Goal: Transaction & Acquisition: Download file/media

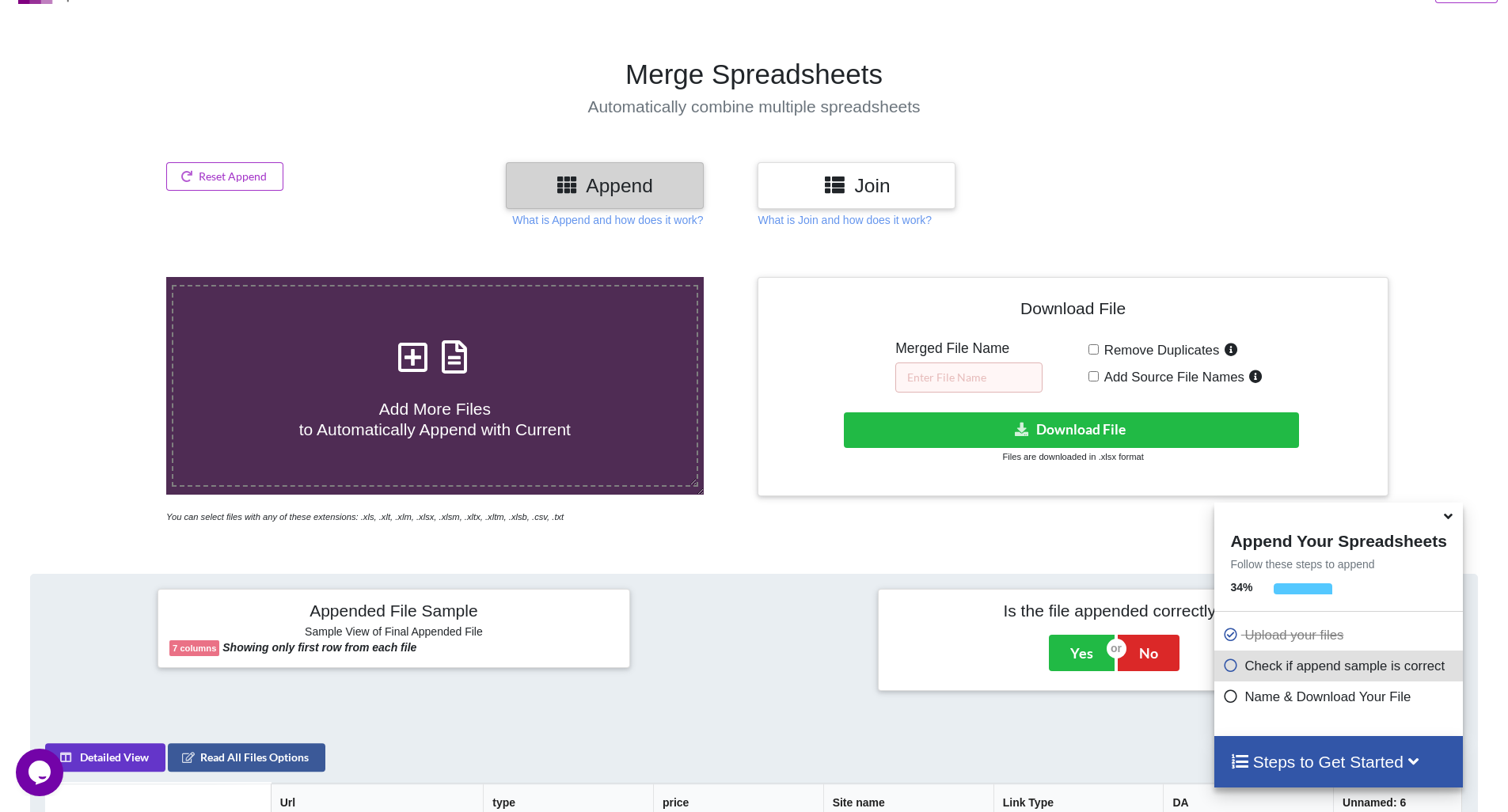
scroll to position [84, 0]
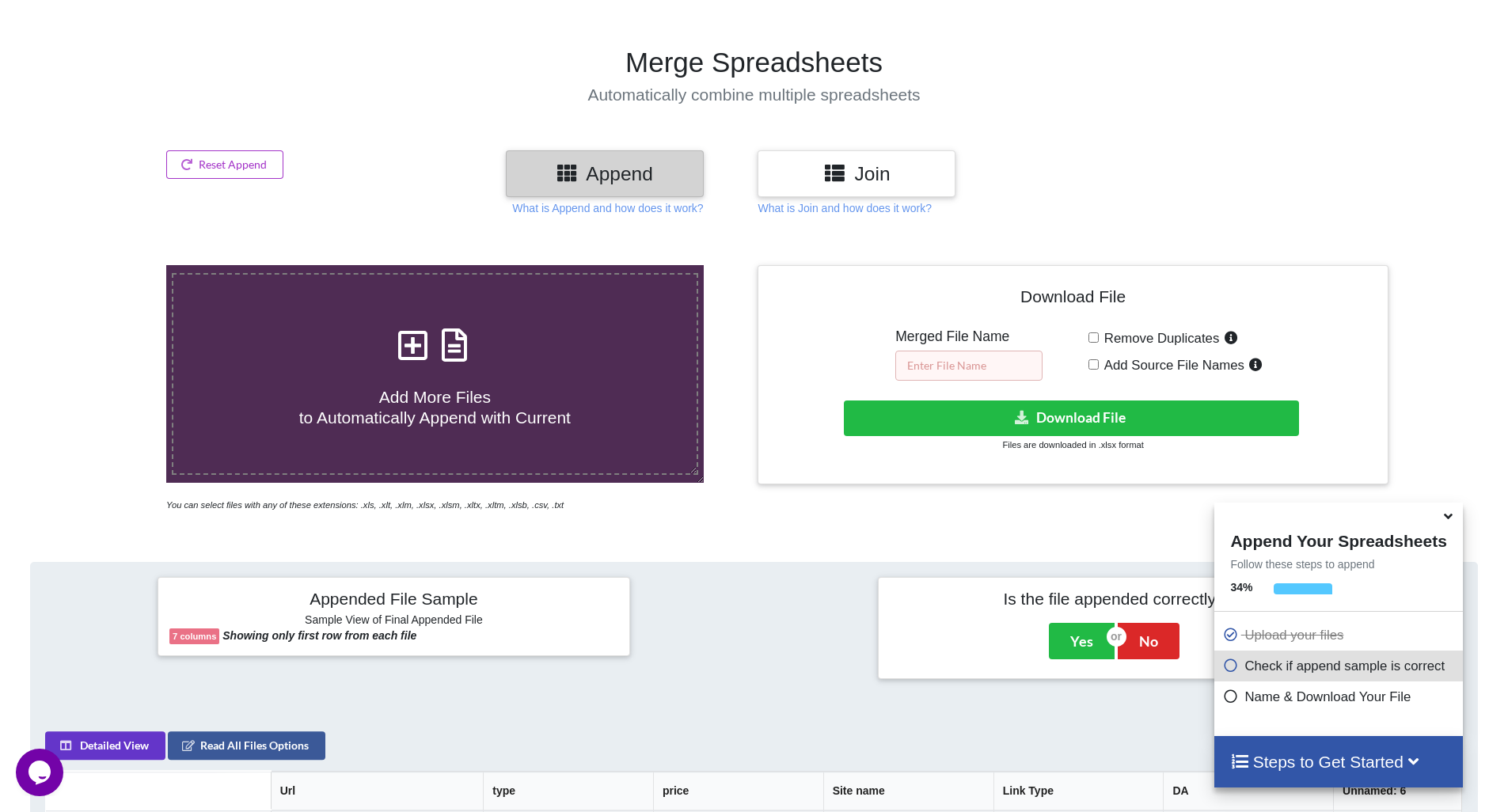
click at [972, 378] on input "text" at bounding box center [969, 366] width 147 height 30
type input "f"
type input "excel"
click at [1447, 519] on icon at bounding box center [1449, 513] width 17 height 14
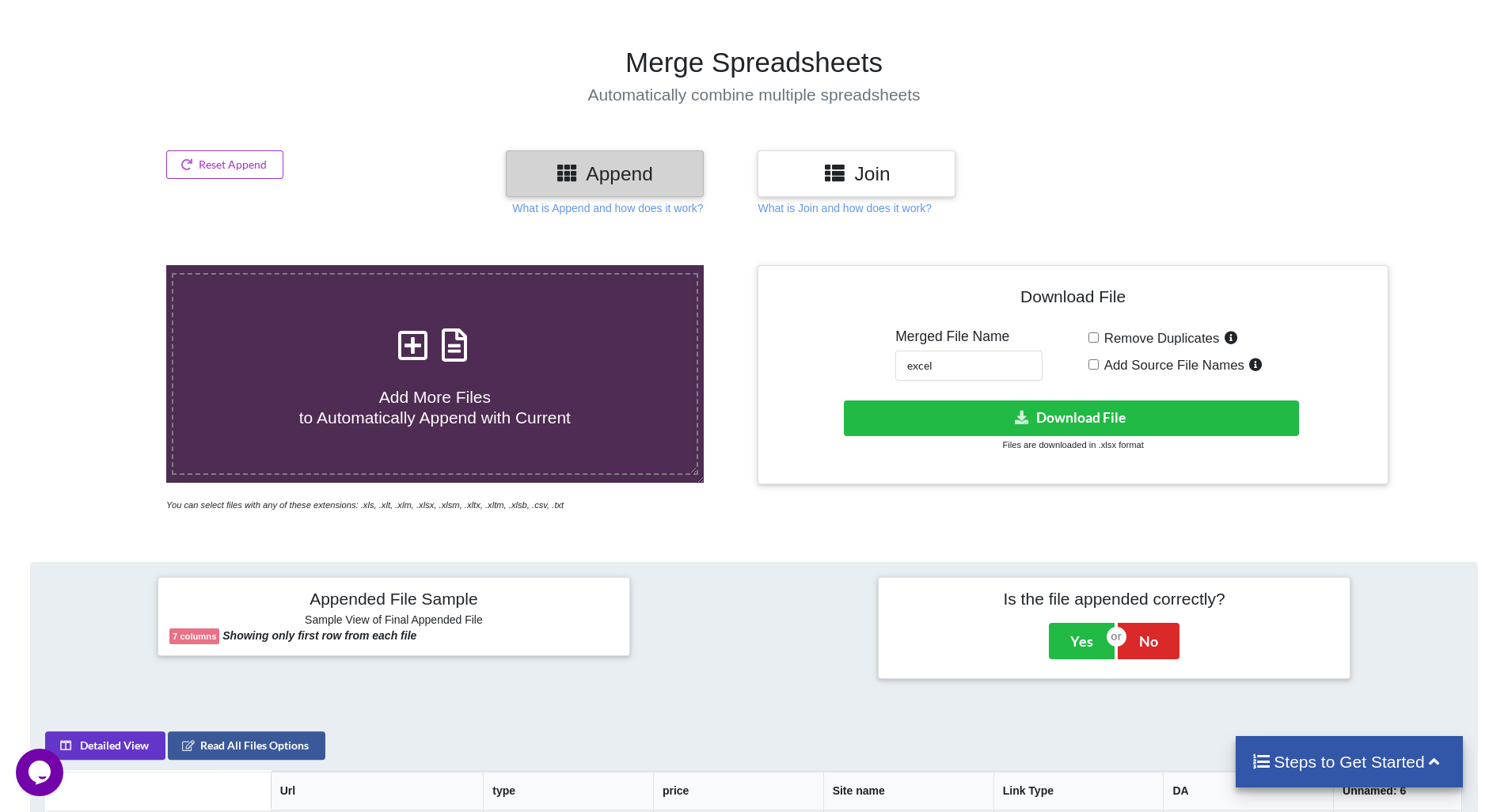
click at [1099, 371] on span "Add Source File Names" at bounding box center [1172, 366] width 146 height 15
click at [1099, 370] on input "Add Source File Names" at bounding box center [1094, 364] width 10 height 10
click at [1099, 371] on span "Add Source File Names" at bounding box center [1172, 366] width 146 height 15
click at [1099, 370] on input "Add Source File Names" at bounding box center [1094, 364] width 10 height 10
checkbox input "false"
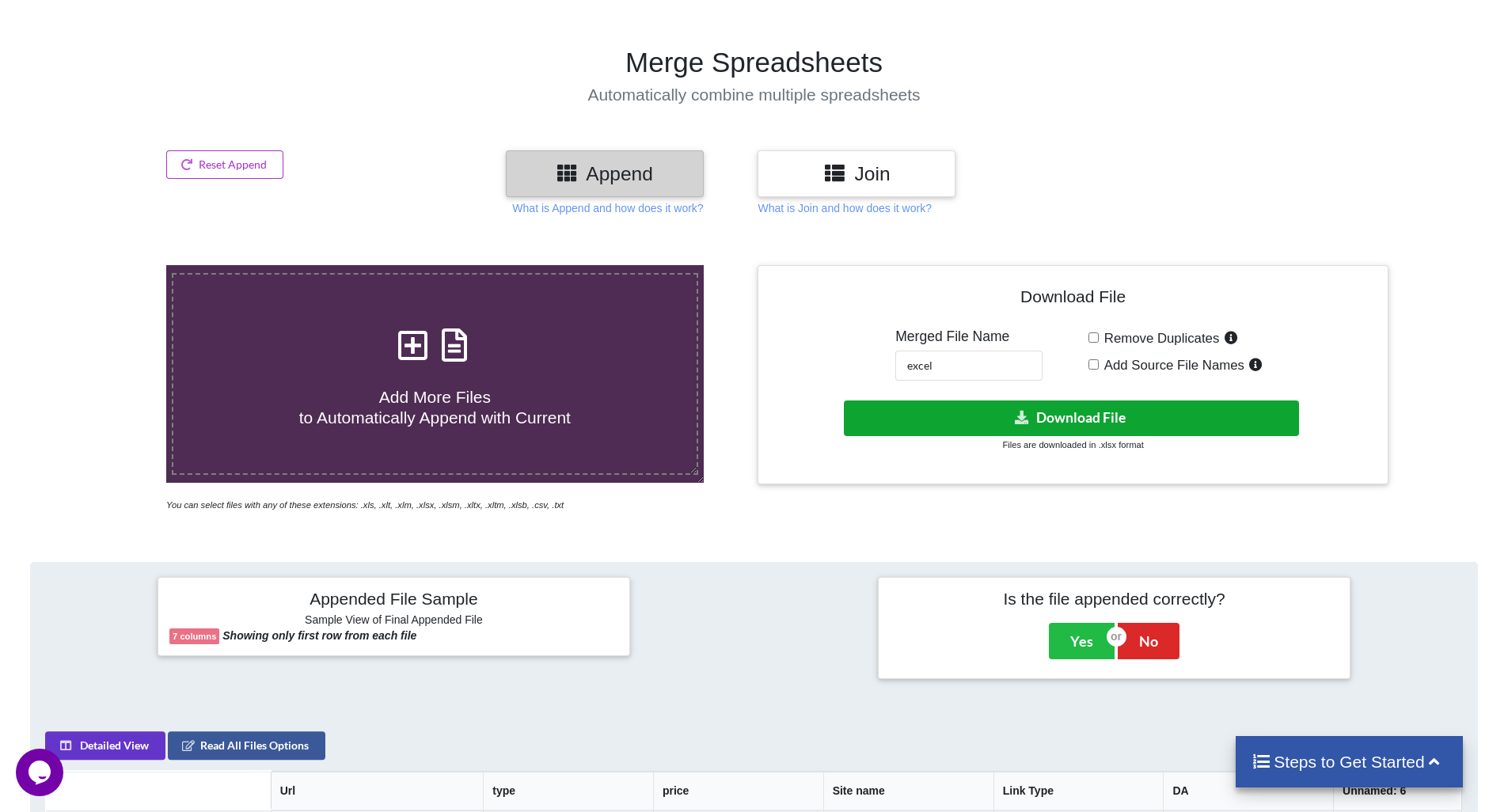
click at [1098, 404] on button "Download File" at bounding box center [1072, 418] width 456 height 36
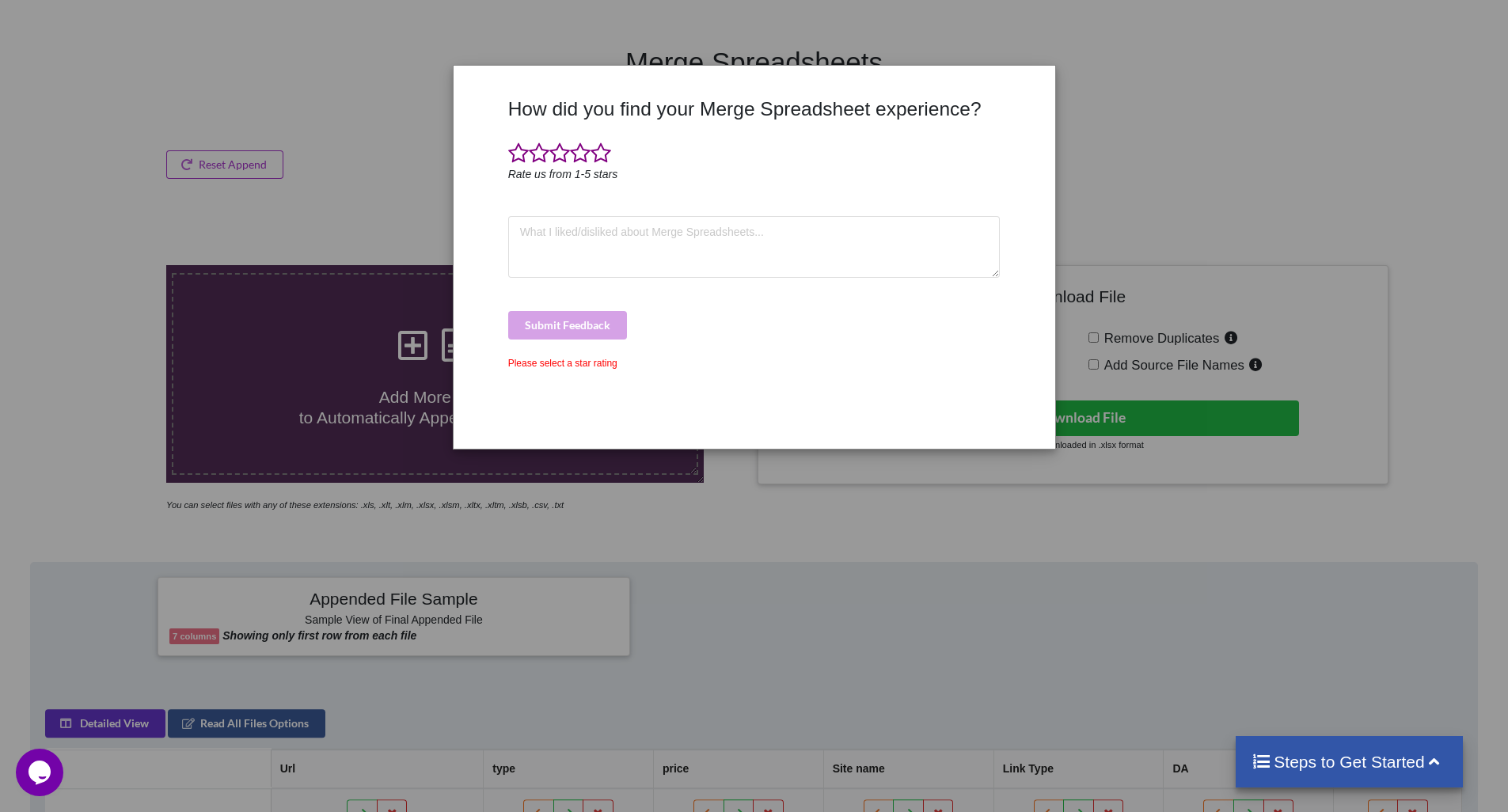
click at [1266, 23] on div "How did you find your Merge Spreadsheet experience? Rate us from 1-5 stars Subm…" at bounding box center [754, 406] width 1508 height 812
